Goal: Book appointment/travel/reservation

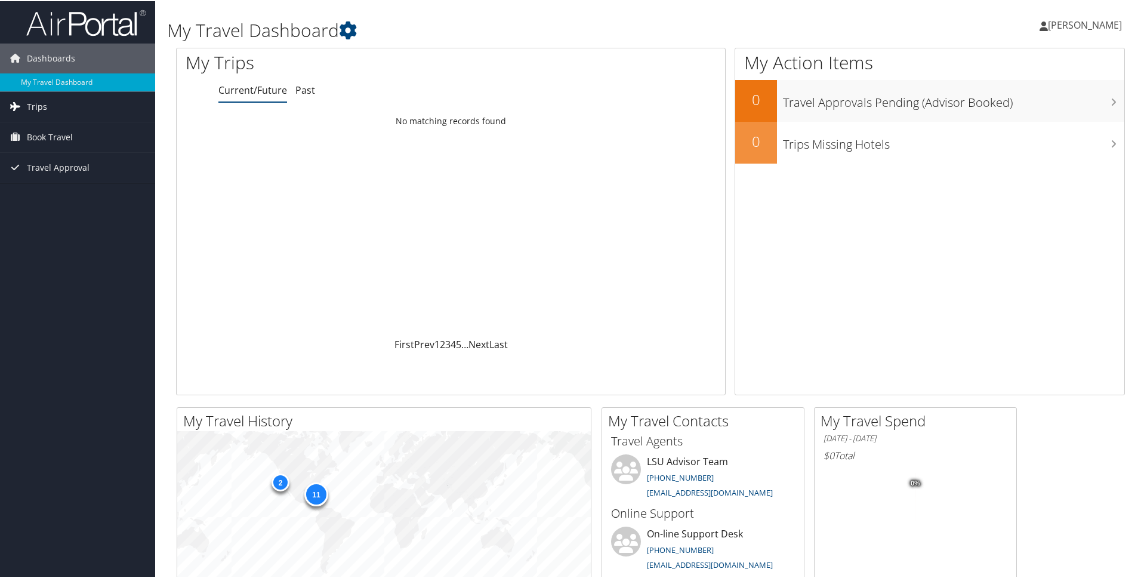
click at [48, 108] on link "Trips" at bounding box center [77, 106] width 155 height 30
click at [56, 130] on link "Current/Future Trips" at bounding box center [77, 130] width 155 height 18
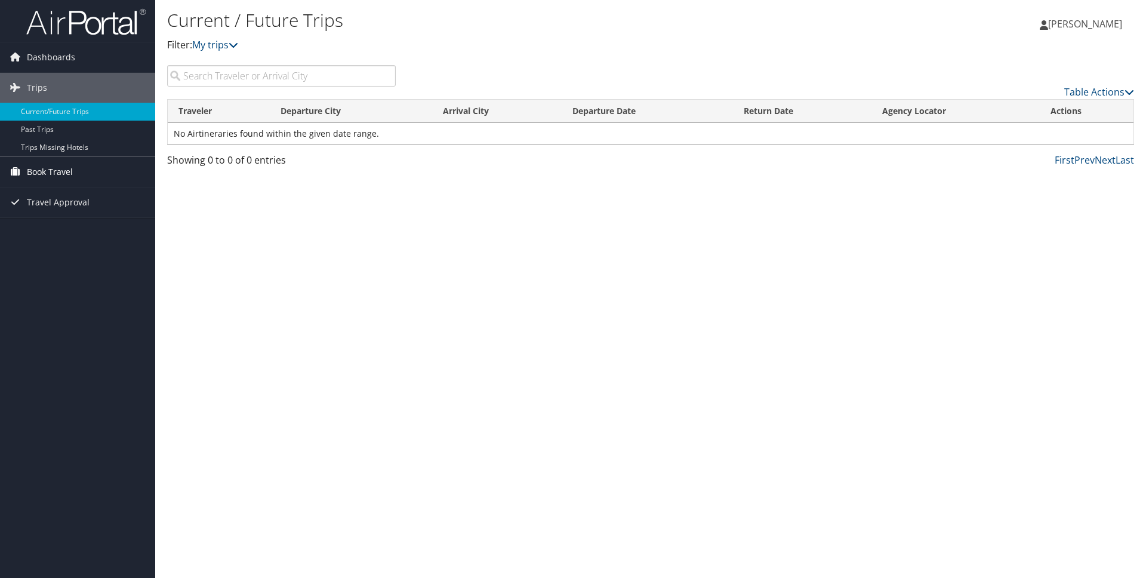
click at [51, 175] on span "Book Travel" at bounding box center [50, 172] width 46 height 30
click at [56, 213] on link "Book/Manage Online Trips" at bounding box center [77, 214] width 155 height 18
